Goal: Task Accomplishment & Management: Use online tool/utility

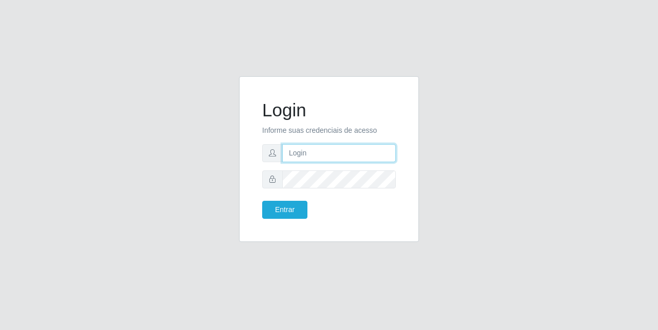
click at [311, 147] on input "text" at bounding box center [339, 153] width 114 height 18
type input "[EMAIL_ADDRESS][DOMAIN_NAME]"
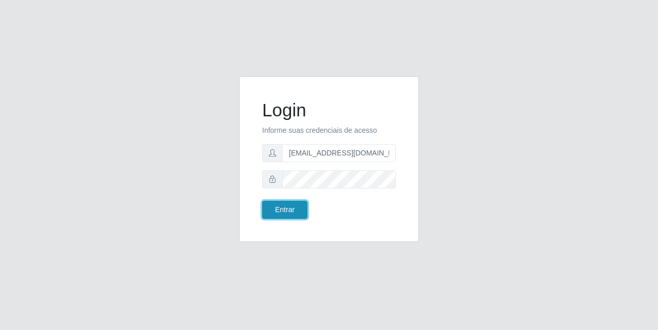
click at [279, 212] on button "Entrar" at bounding box center [284, 210] width 45 height 18
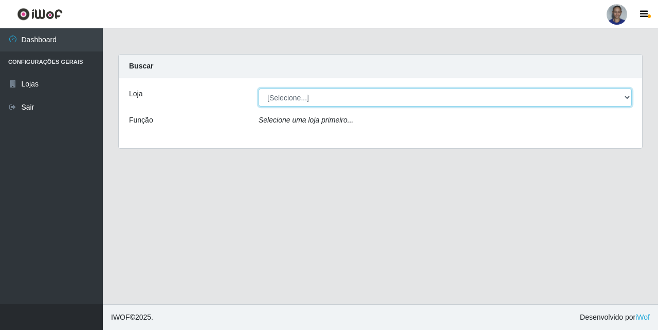
click at [602, 105] on select "[Selecione...] Supermercado [GEOGRAPHIC_DATA]" at bounding box center [445, 97] width 373 height 18
select select "165"
click at [259, 88] on select "[Selecione...] Supermercado [GEOGRAPHIC_DATA]" at bounding box center [445, 97] width 373 height 18
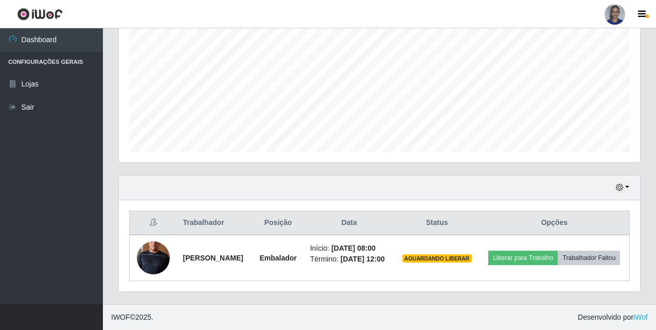
scroll to position [213, 521]
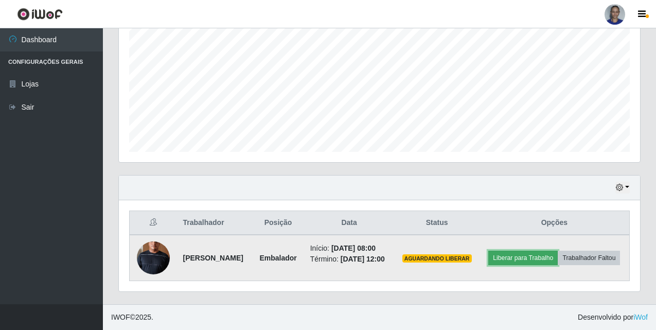
click at [557, 250] on button "Liberar para Trabalho" at bounding box center [522, 257] width 69 height 14
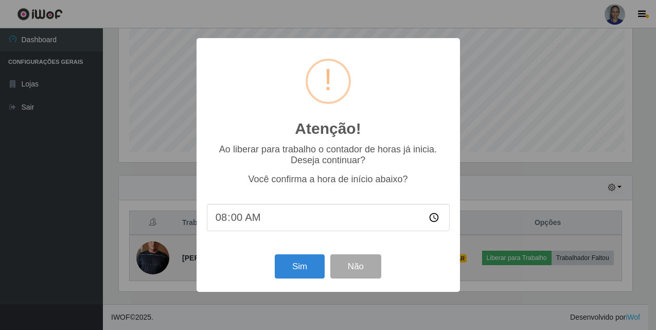
scroll to position [213, 516]
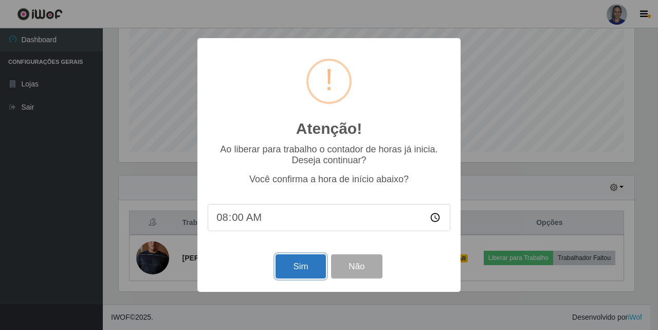
click at [305, 272] on button "Sim" at bounding box center [301, 266] width 50 height 24
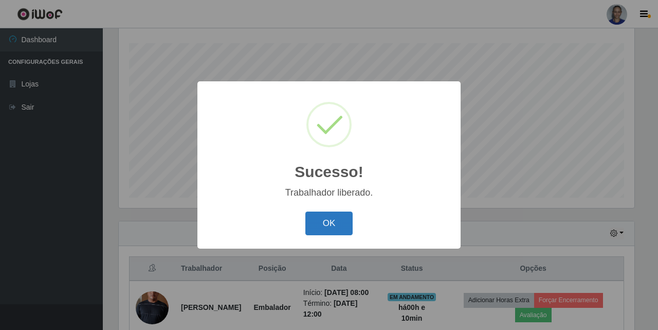
click at [343, 219] on button "OK" at bounding box center [329, 223] width 48 height 24
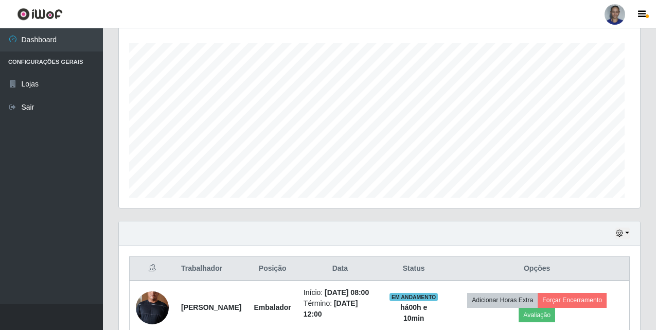
scroll to position [235, 0]
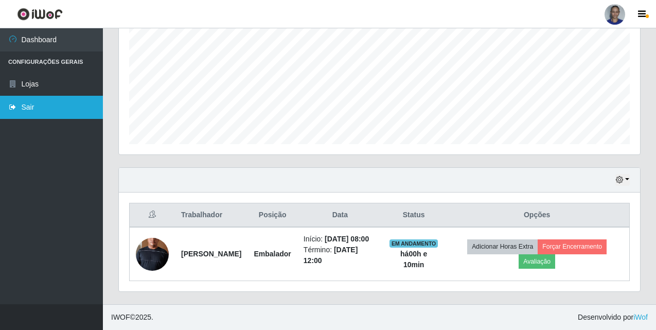
click at [65, 106] on link "Sair" at bounding box center [51, 107] width 103 height 23
